Goal: Transaction & Acquisition: Purchase product/service

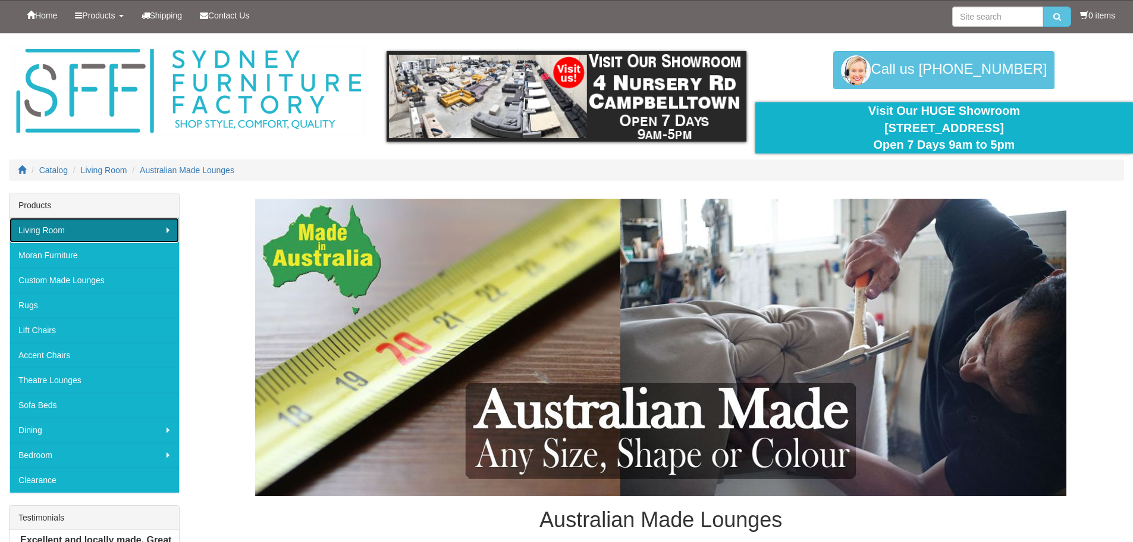
click at [131, 229] on link "Living Room" at bounding box center [94, 230] width 169 height 25
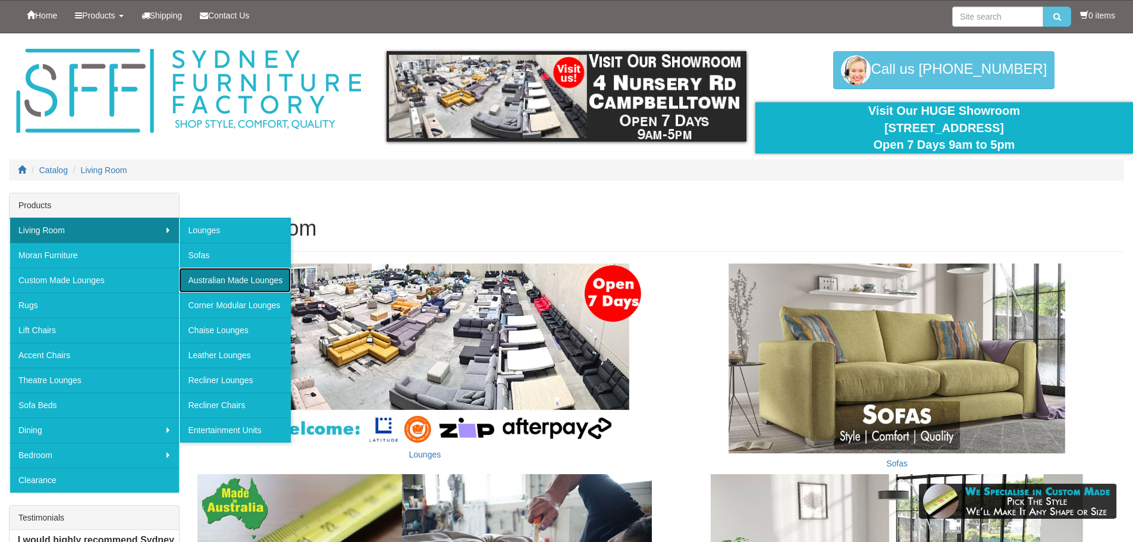
click at [243, 281] on link "Australian Made Lounges" at bounding box center [235, 280] width 112 height 25
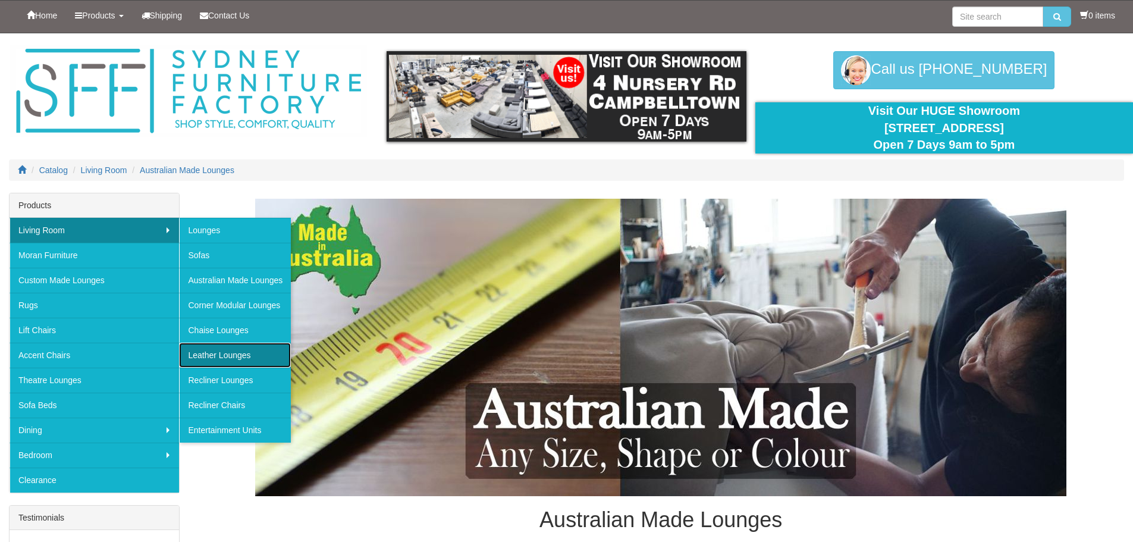
click at [244, 356] on link "Leather Lounges" at bounding box center [235, 354] width 112 height 25
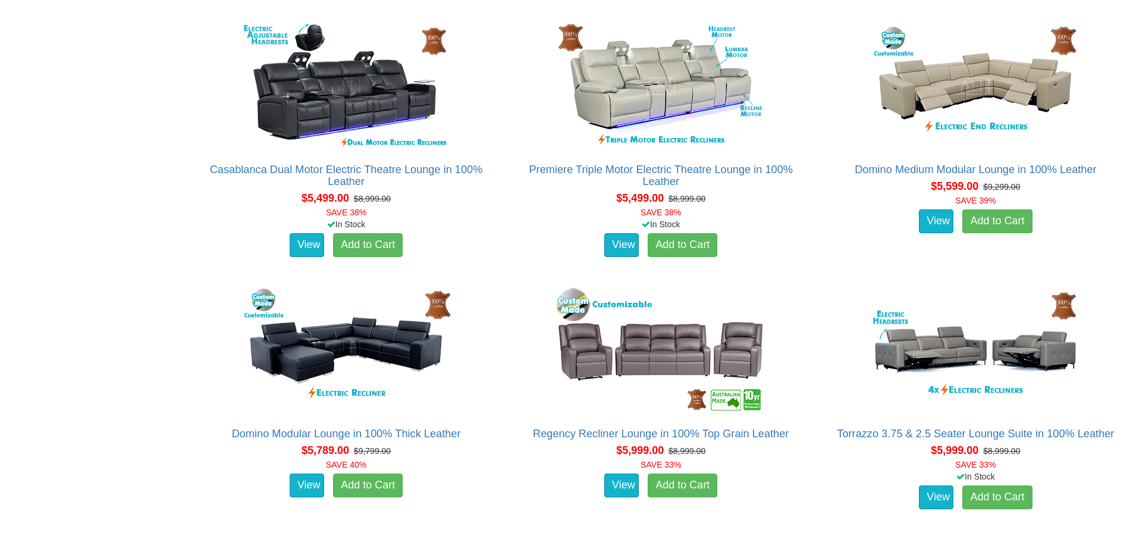
scroll to position [3924, 0]
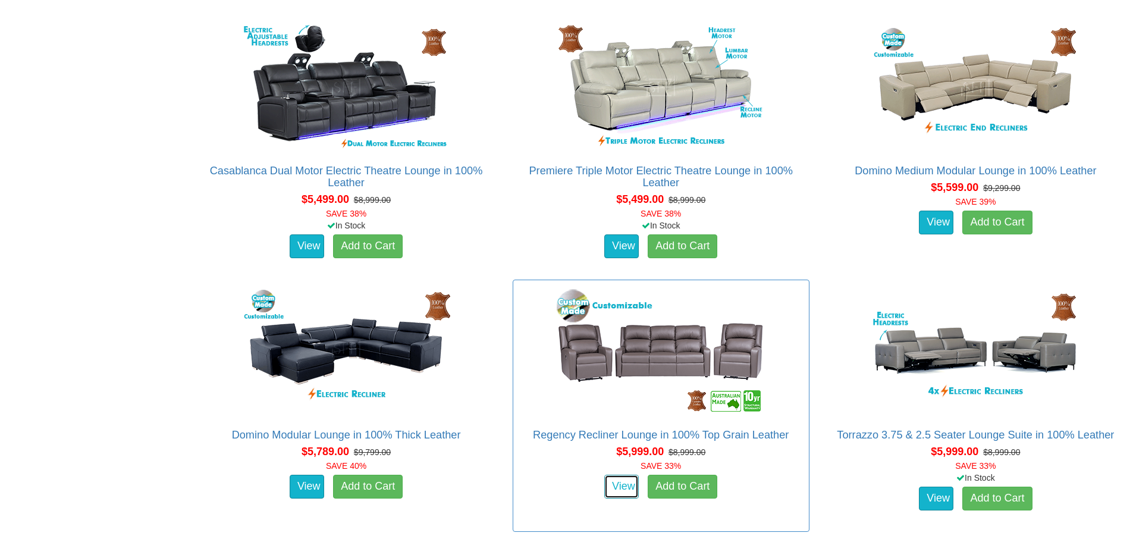
click at [605, 480] on link "View" at bounding box center [621, 486] width 34 height 24
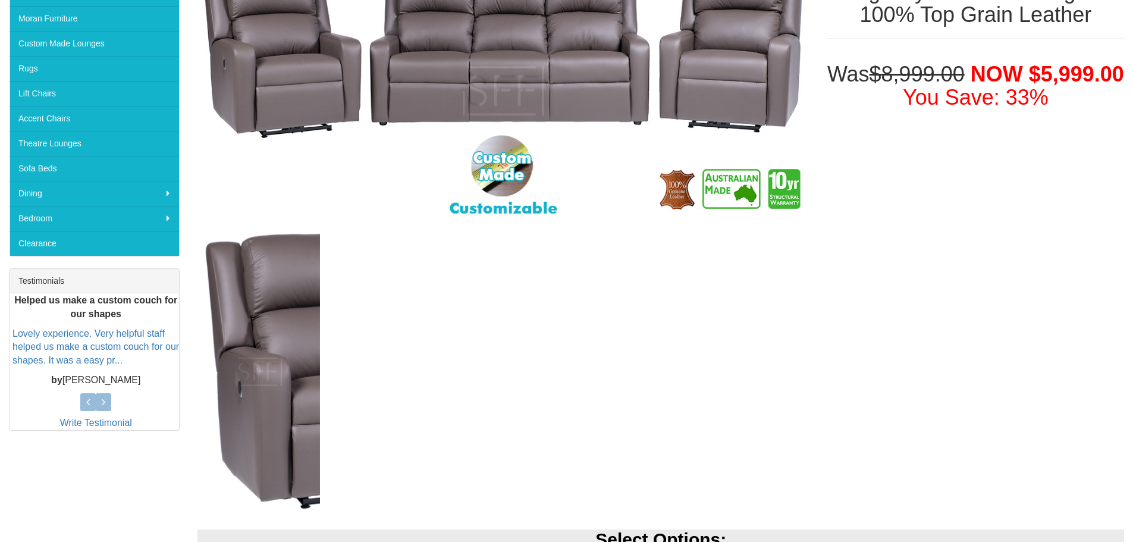
scroll to position [238, 0]
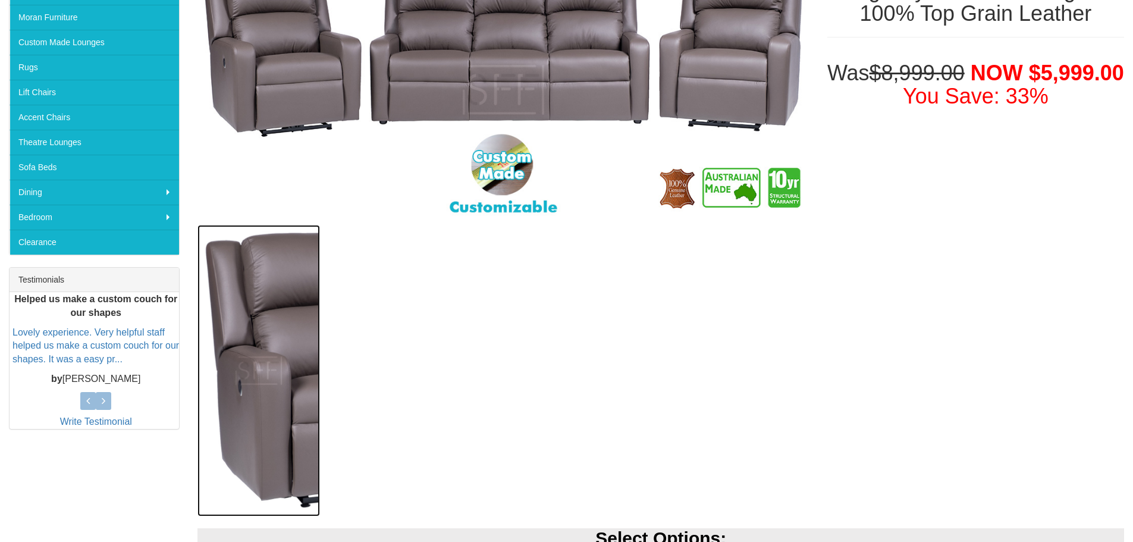
click at [258, 372] on img at bounding box center [258, 370] width 122 height 291
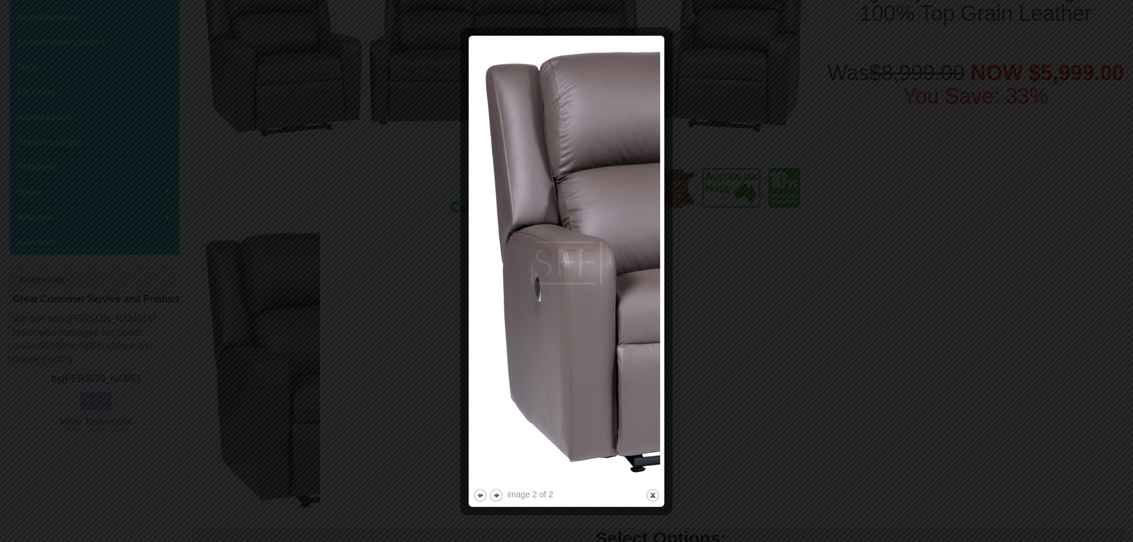
click at [655, 496] on button "close" at bounding box center [652, 495] width 15 height 15
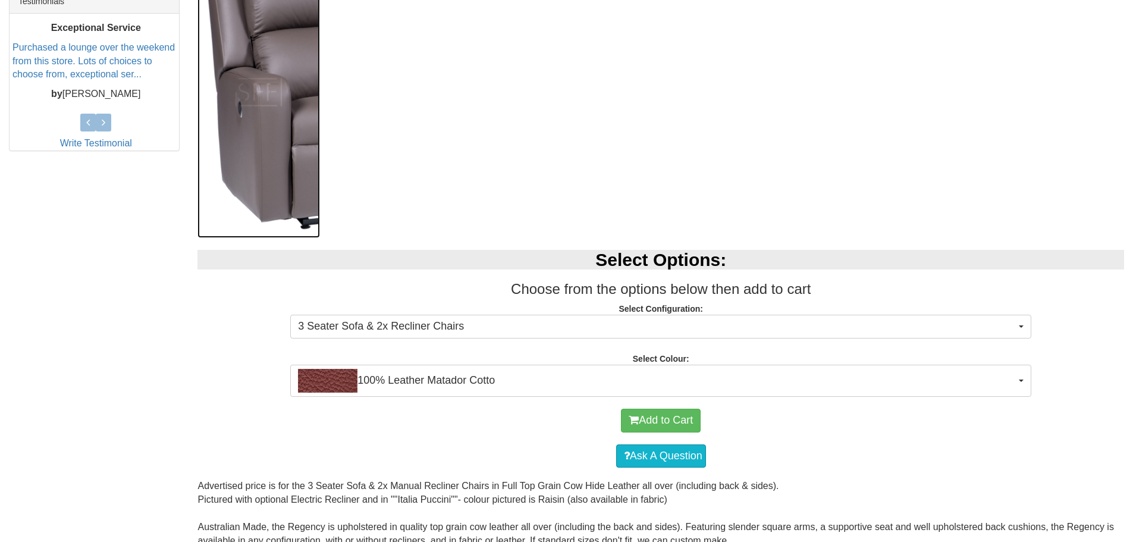
scroll to position [535, 0]
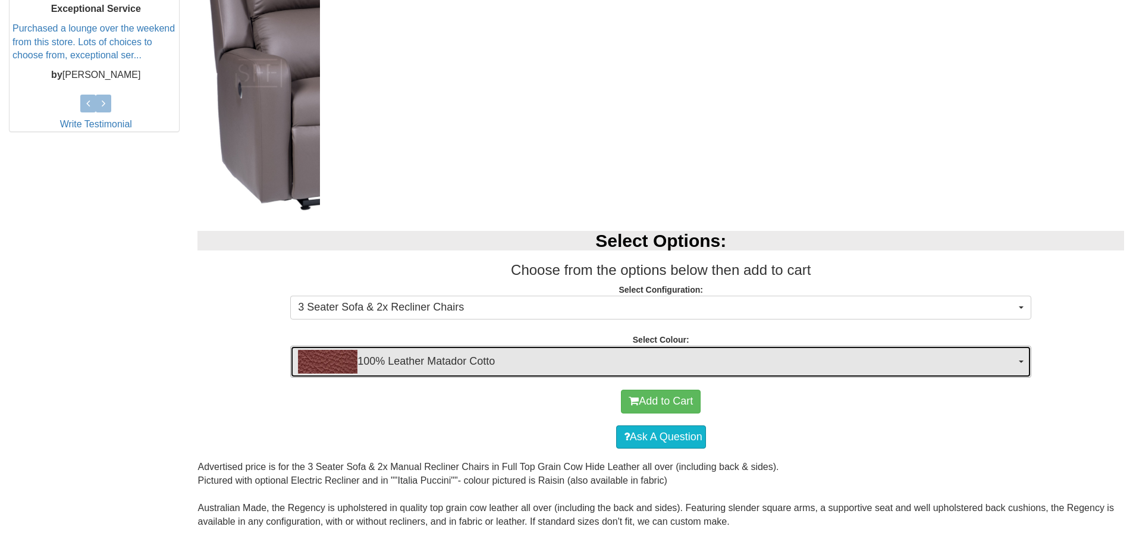
click at [849, 358] on span "100% Leather Matador Cotto" at bounding box center [657, 362] width 718 height 24
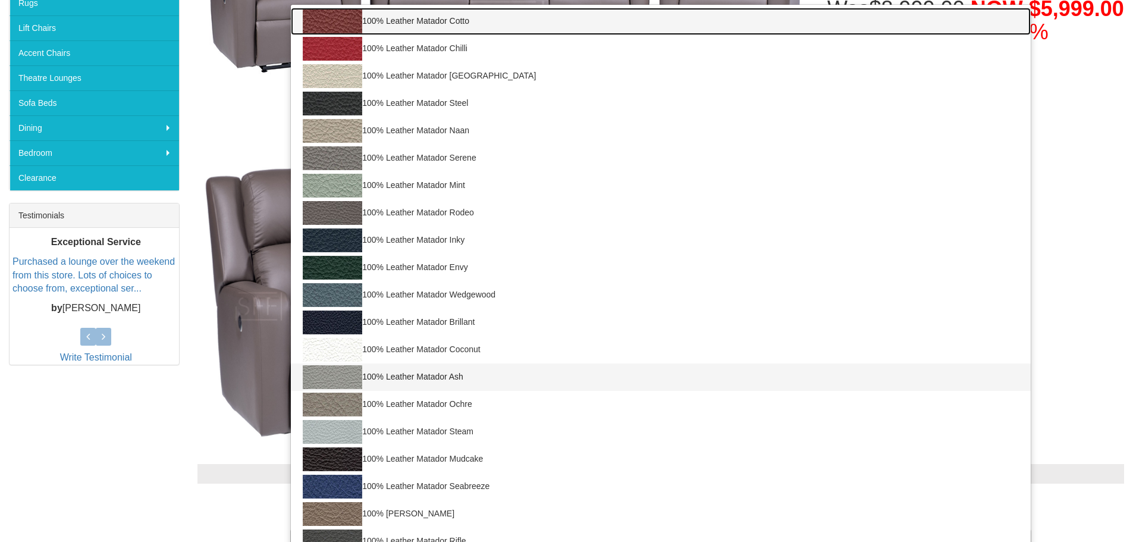
scroll to position [297, 0]
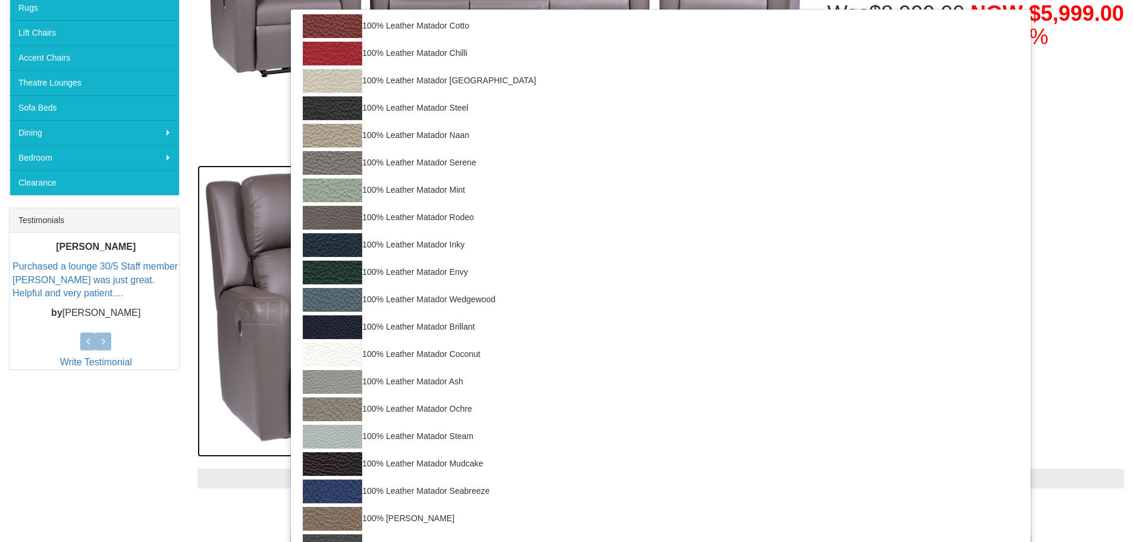
click at [230, 411] on img at bounding box center [258, 310] width 122 height 291
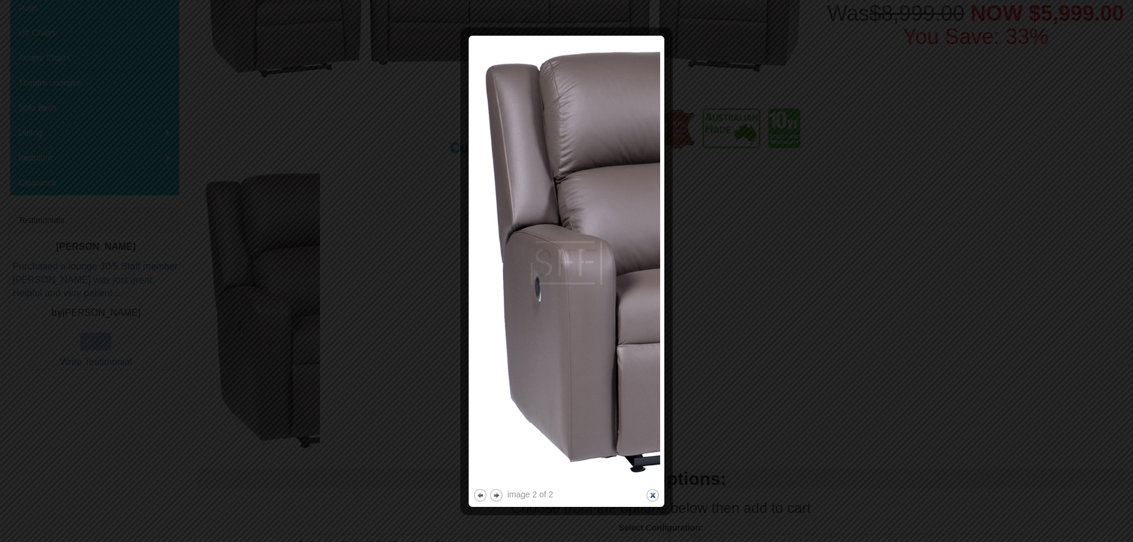
click at [649, 494] on button "close" at bounding box center [652, 495] width 15 height 15
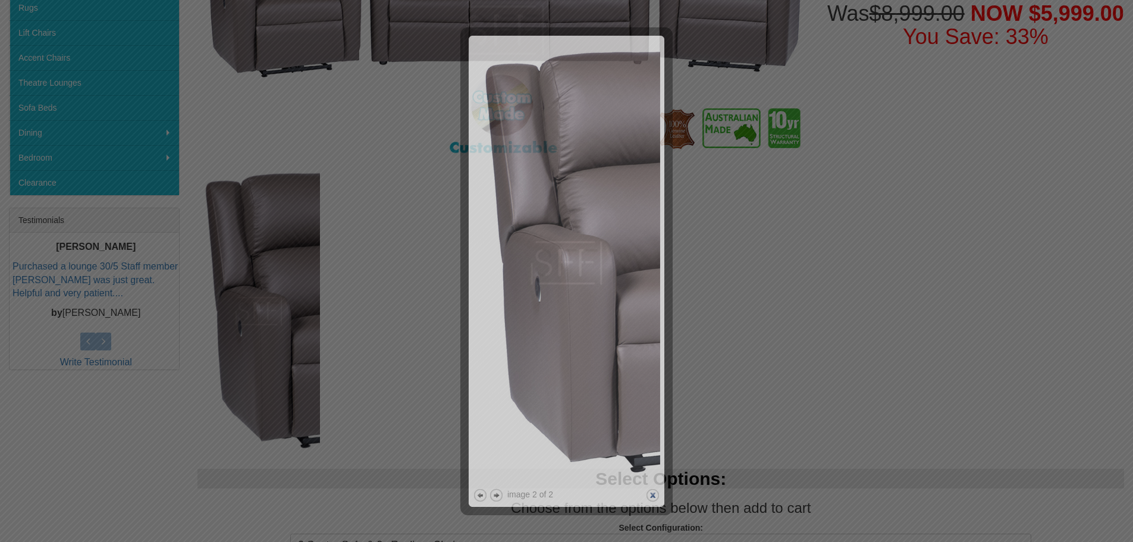
click at [649, 494] on button "close" at bounding box center [652, 495] width 15 height 15
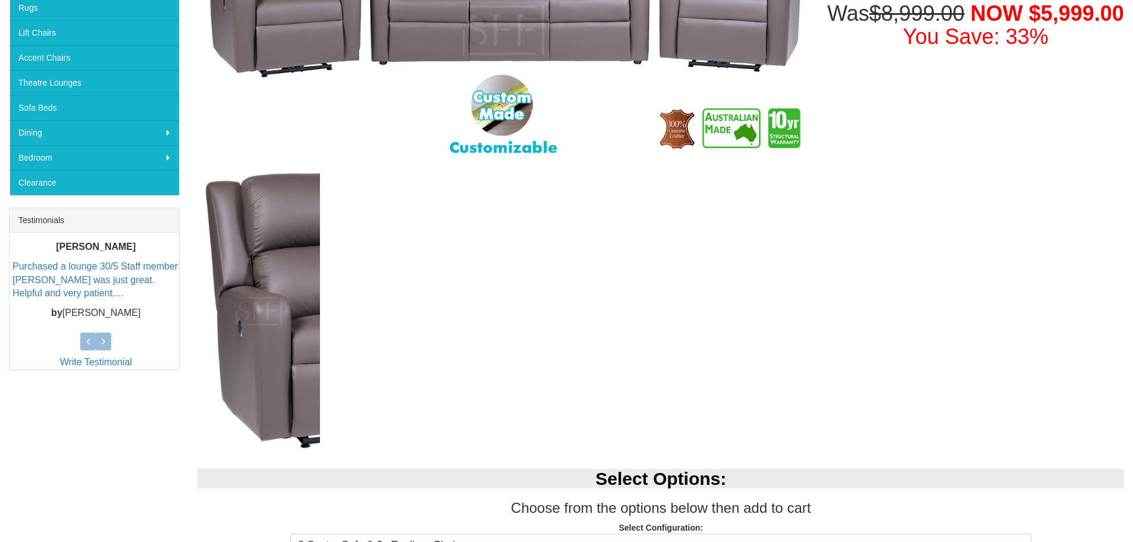
click at [753, 366] on div at bounding box center [502, 307] width 611 height 284
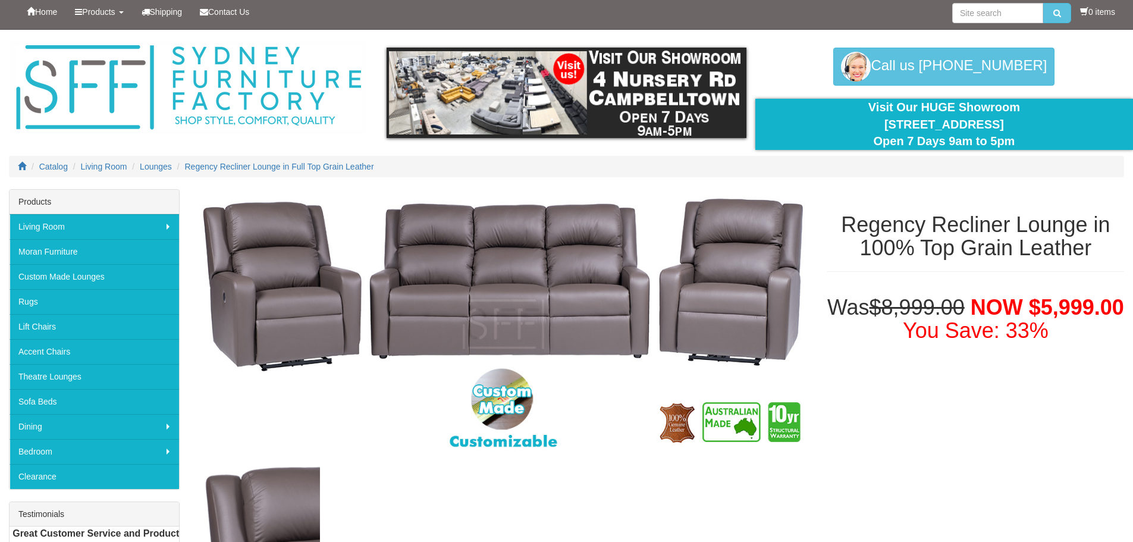
scroll to position [0, 0]
